Goal: Information Seeking & Learning: Learn about a topic

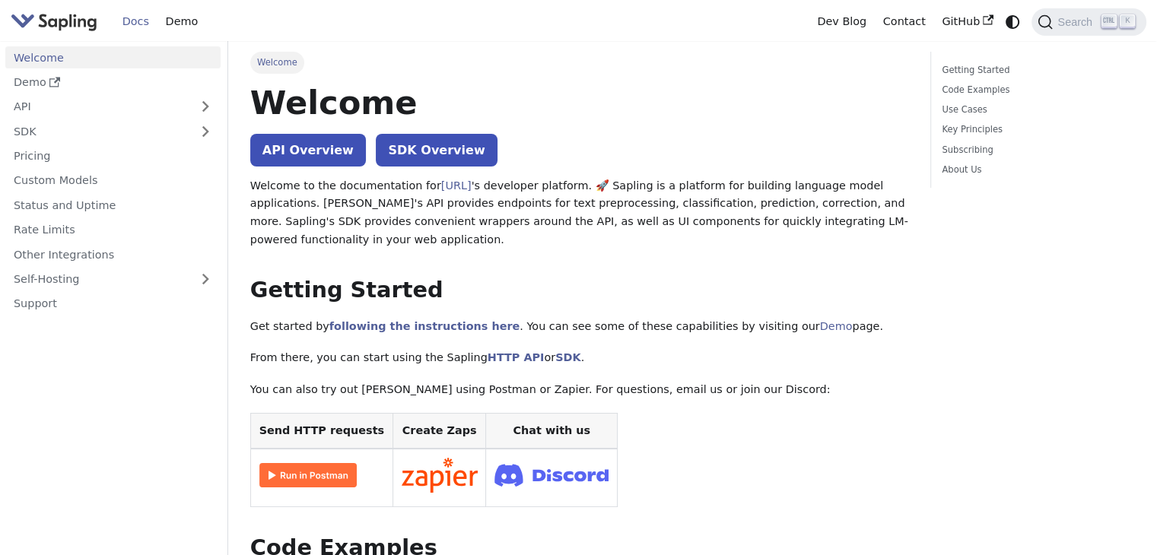
click at [72, 22] on img "Main" at bounding box center [54, 22] width 87 height 22
click at [97, 138] on link "SDK" at bounding box center [97, 131] width 185 height 22
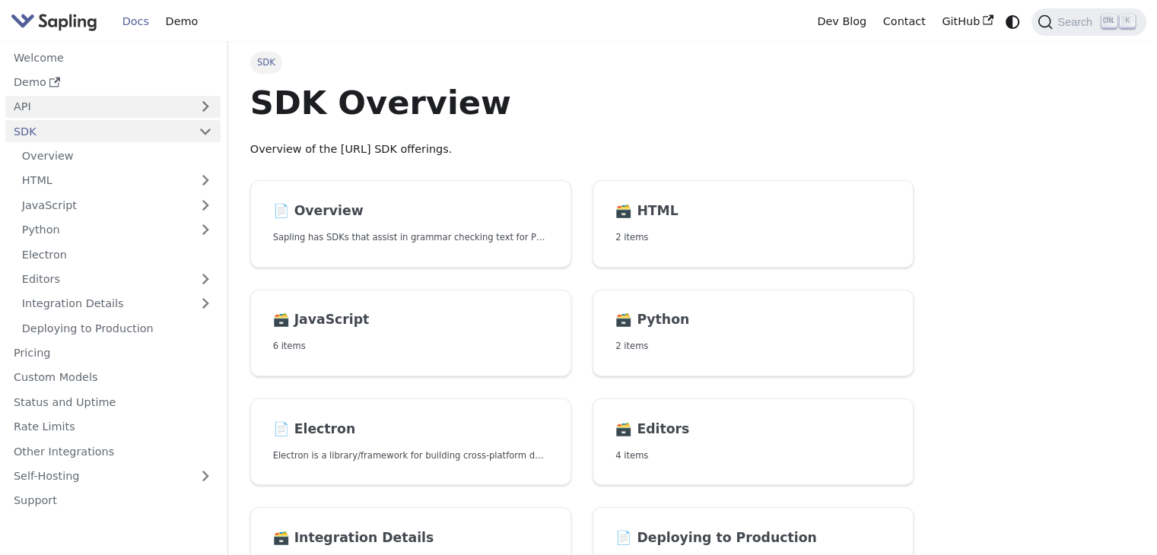
click at [101, 109] on link "API" at bounding box center [97, 107] width 185 height 22
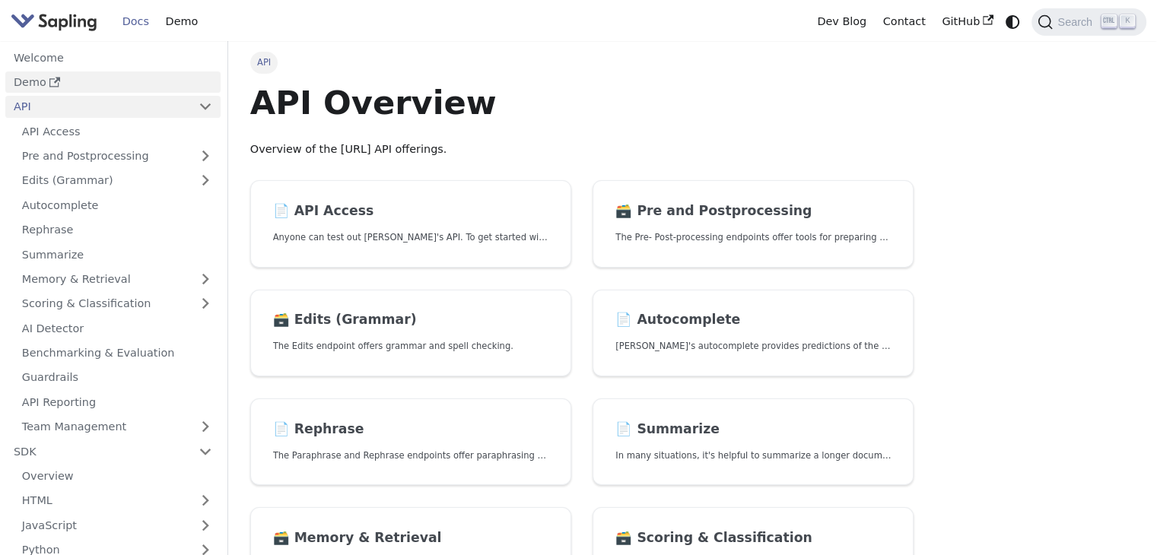
click at [100, 86] on link "Demo" at bounding box center [112, 82] width 215 height 22
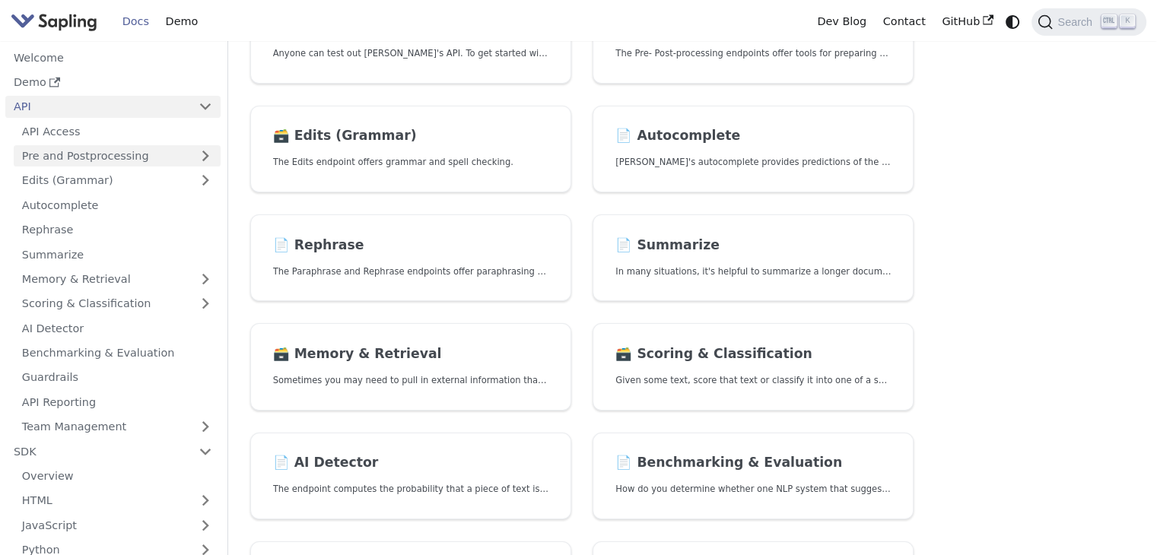
scroll to position [178, 0]
